Goal: Information Seeking & Learning: Learn about a topic

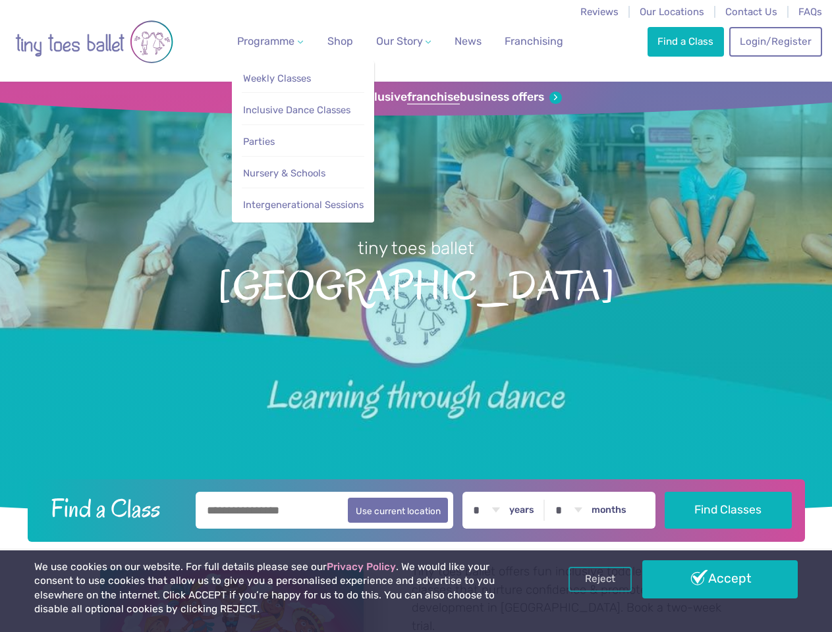
click at [267, 41] on span "Programme" at bounding box center [265, 41] width 57 height 13
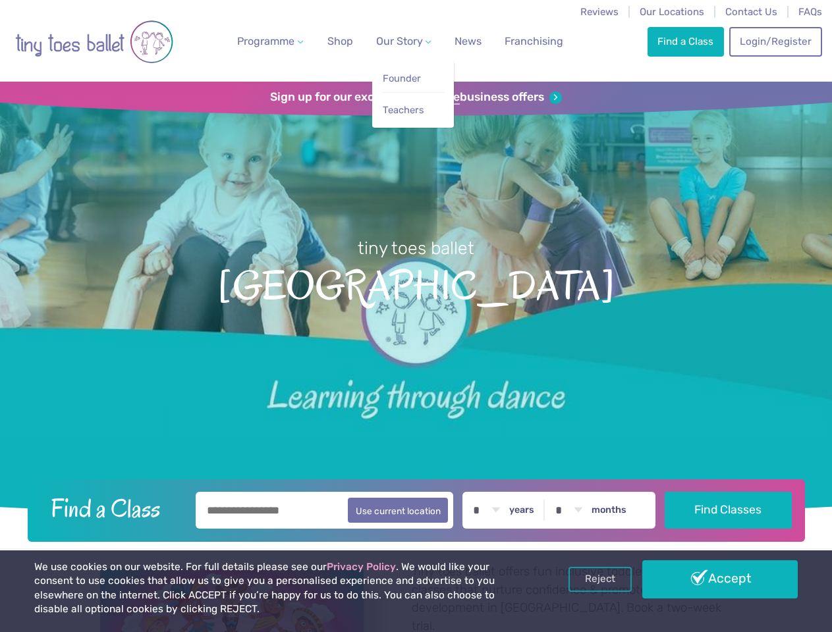
click at [392, 41] on span "Our Story" at bounding box center [399, 41] width 47 height 13
click at [416, 98] on strong "franchise" at bounding box center [433, 97] width 53 height 14
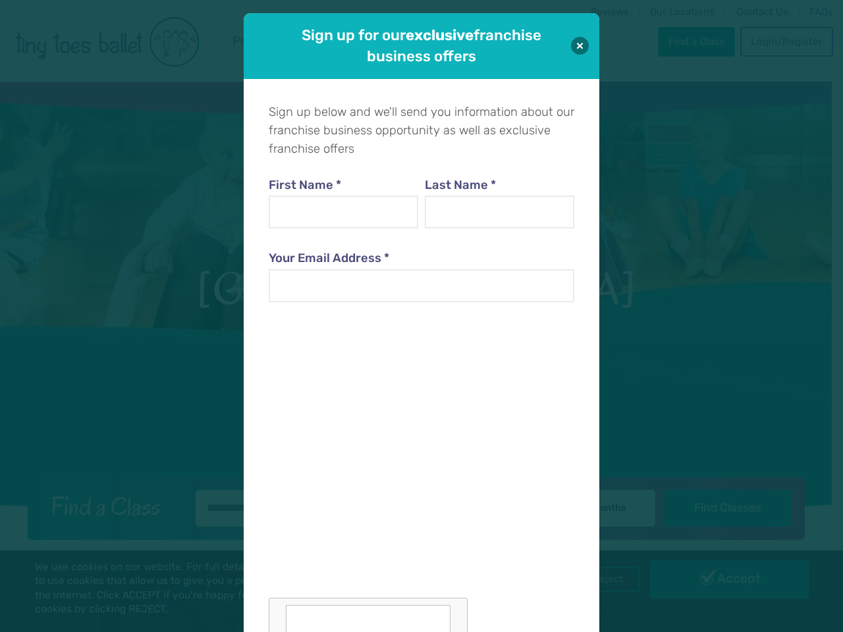
click at [600, 580] on div "Sign up for our exclusive franchise business offers Sign up below and we'll sen…" at bounding box center [421, 316] width 843 height 632
click at [720, 580] on div "Sign up for our exclusive franchise business offers Sign up below and we'll sen…" at bounding box center [421, 316] width 843 height 632
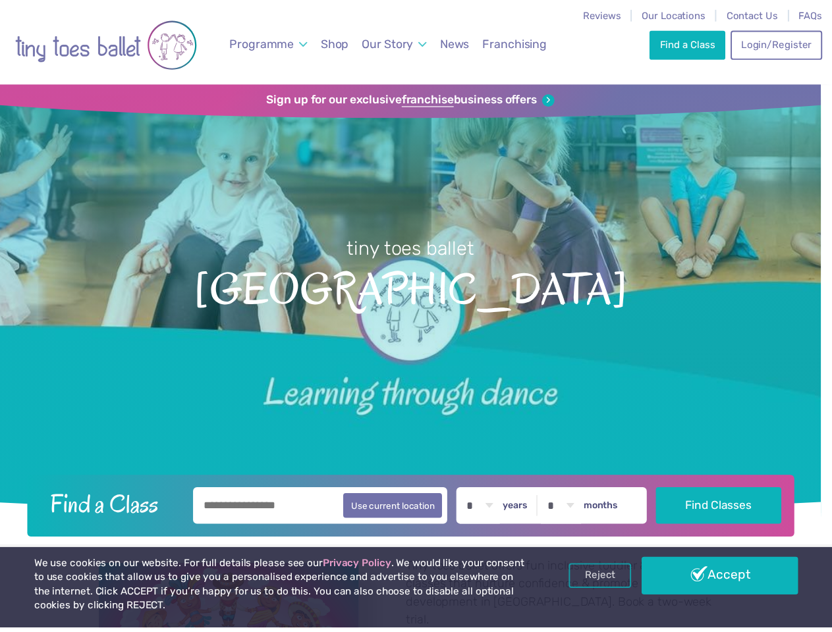
scroll to position [13, 0]
